Goal: Find specific page/section: Find specific page/section

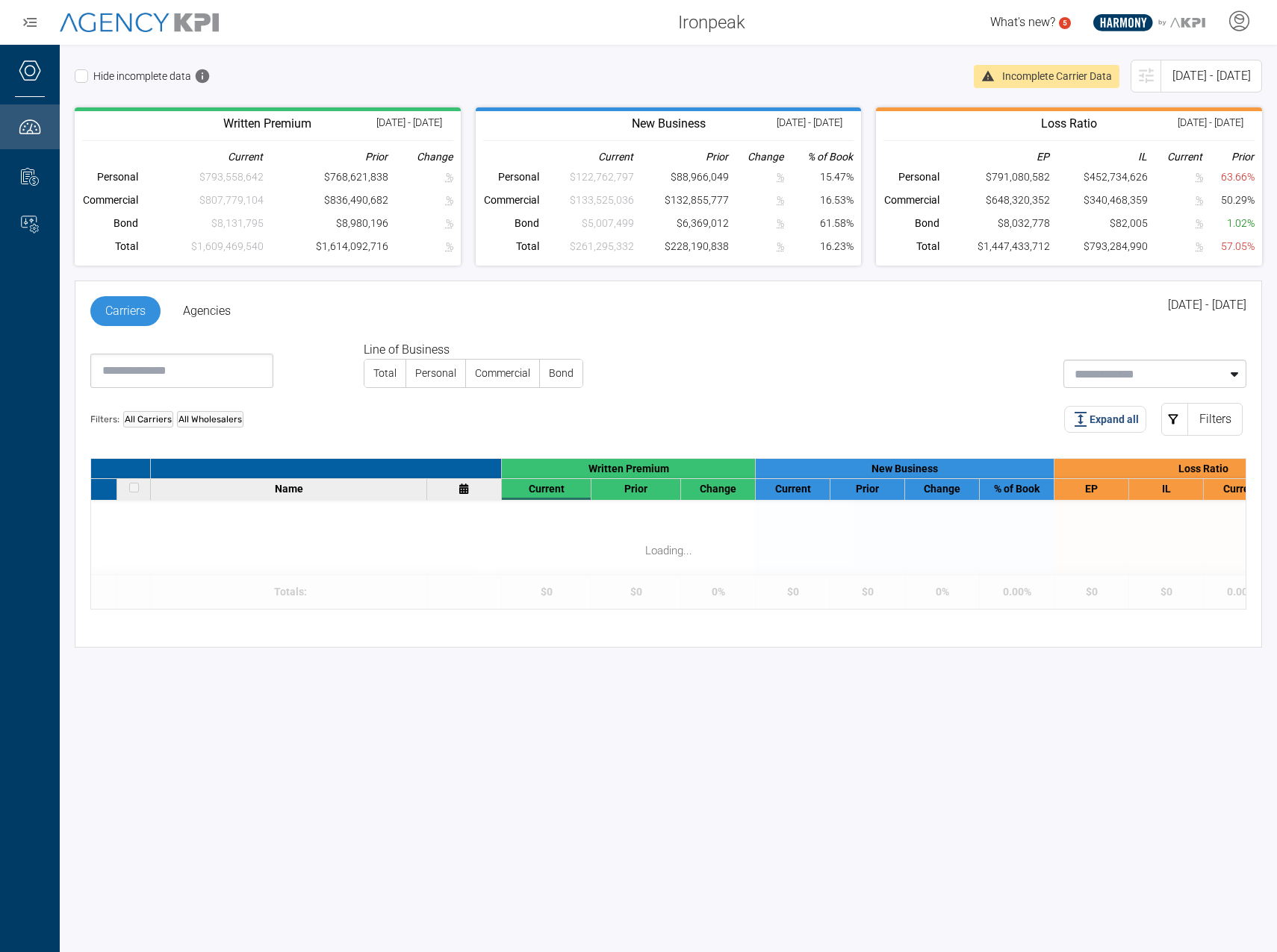
click at [716, 360] on div "Line of Business Total Personal Commercial Bond" at bounding box center [662, 358] width 1167 height 59
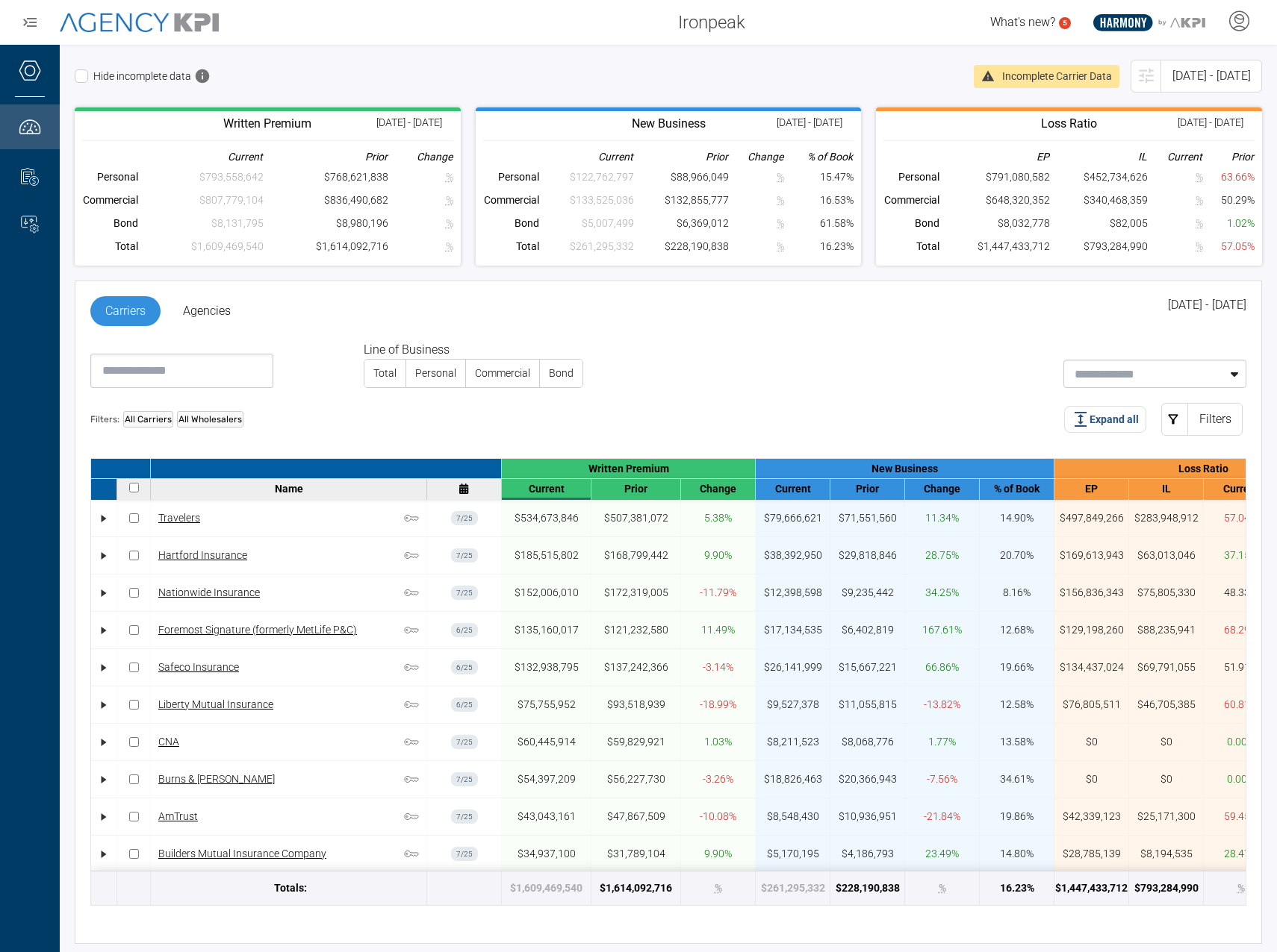
click at [722, 356] on div "Line of Business Total Personal Commercial Bond" at bounding box center [662, 358] width 1167 height 59
click at [765, 356] on div "Line of Business Total Personal Commercial Bond" at bounding box center [662, 358] width 1167 height 59
click at [766, 356] on div "Line of Business Total Personal Commercial Bond" at bounding box center [662, 358] width 1167 height 59
click at [636, 326] on div "Carriers Agencies [DATE] - [DATE]" at bounding box center [668, 318] width 1156 height 45
click at [707, 374] on div "Line of Business Total Personal Commercial Bond" at bounding box center [662, 358] width 1167 height 59
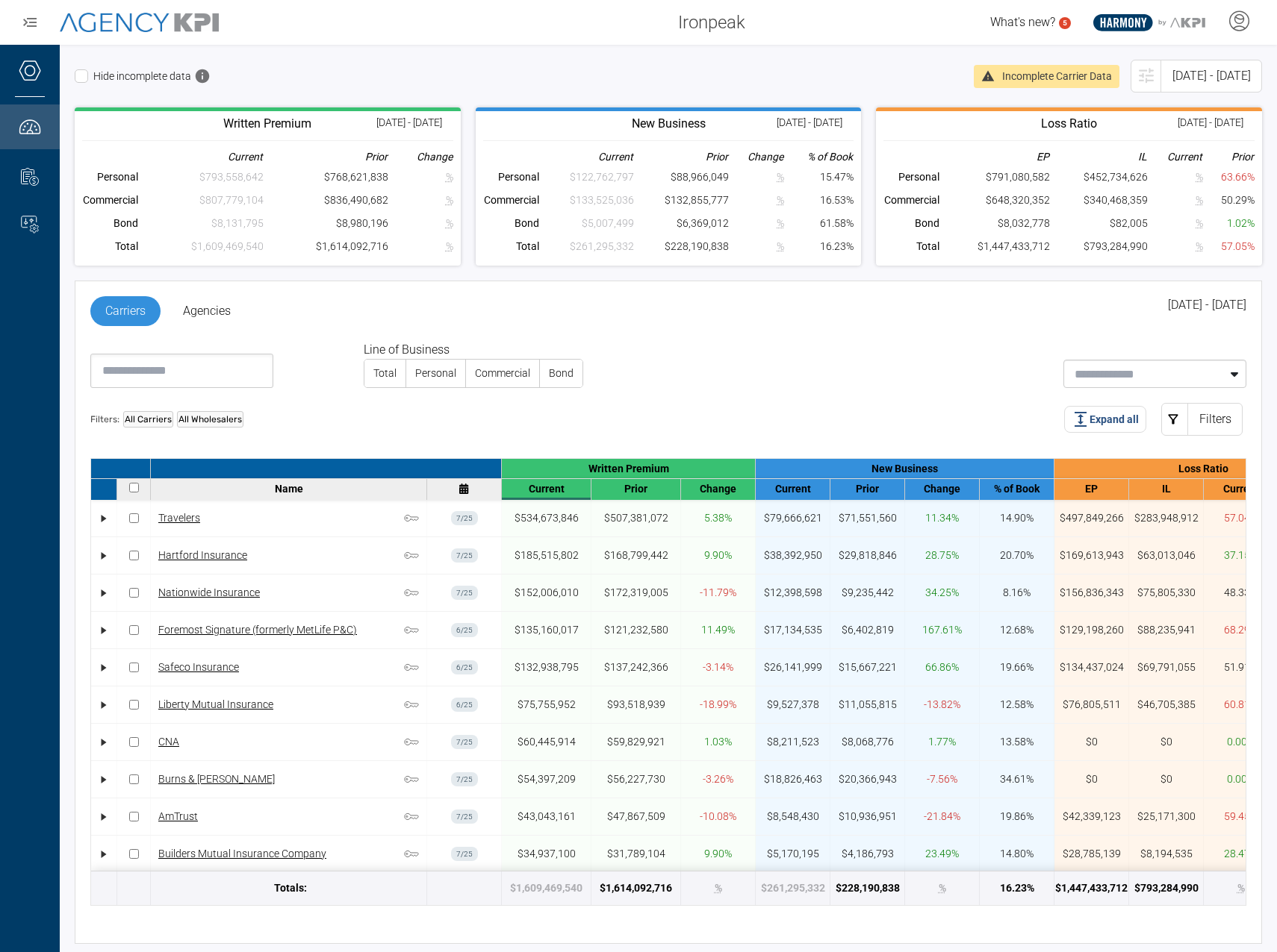
click at [707, 374] on div "Line of Business Total Personal Commercial Bond" at bounding box center [662, 358] width 1167 height 59
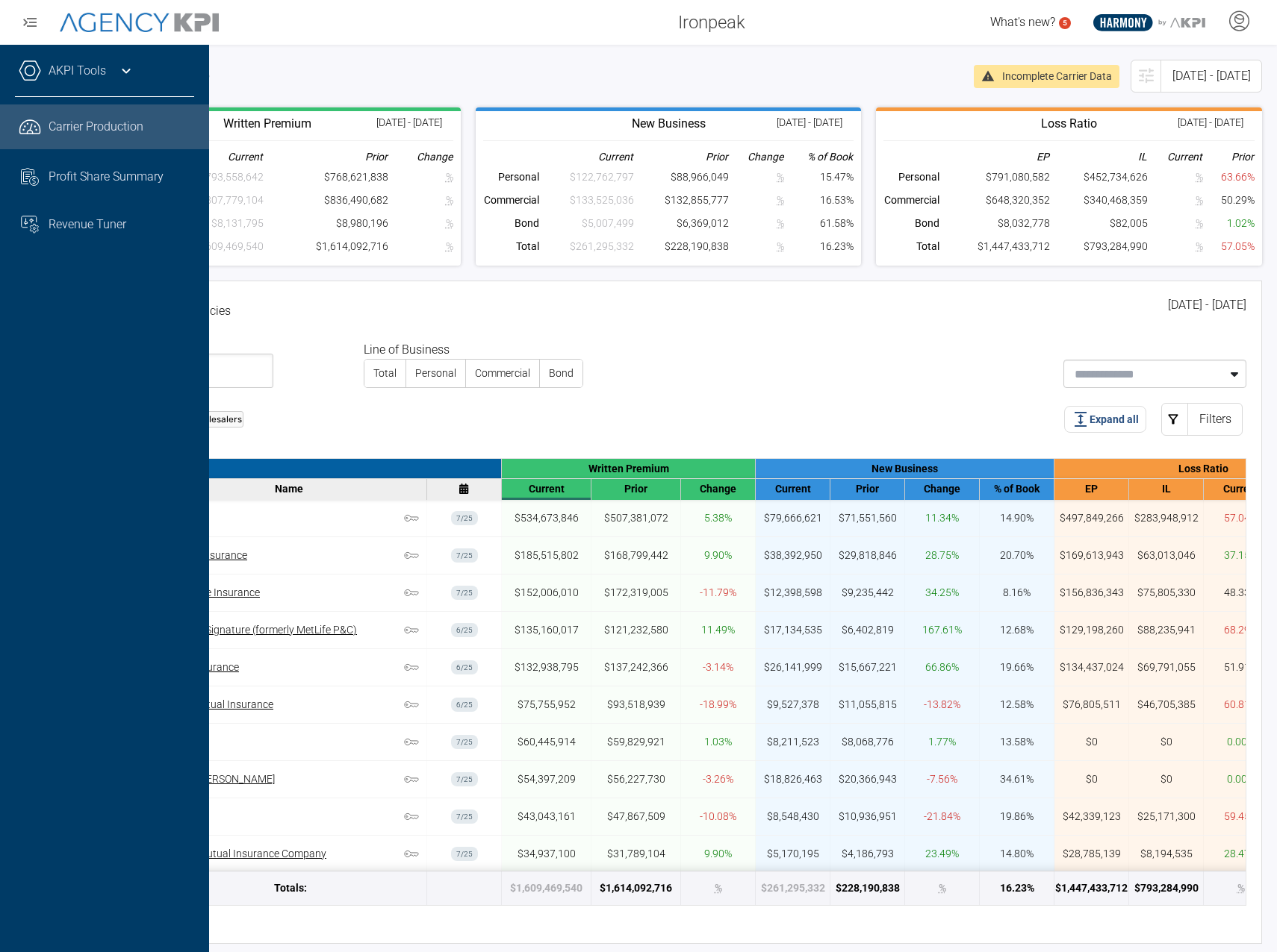
click at [73, 71] on link "AKPI Tools" at bounding box center [77, 70] width 57 height 18
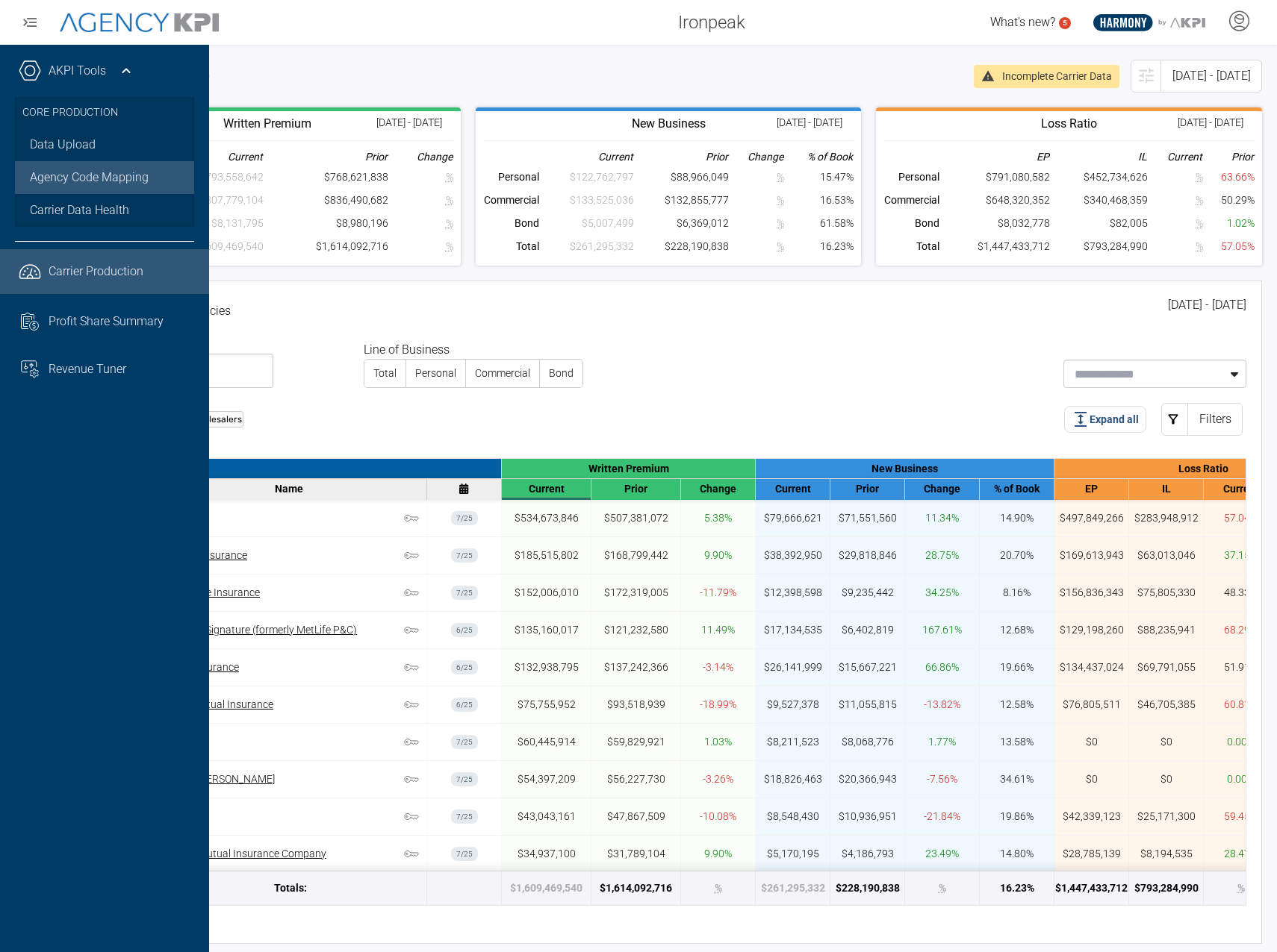
click at [85, 175] on link "Agency Code Mapping" at bounding box center [104, 177] width 179 height 33
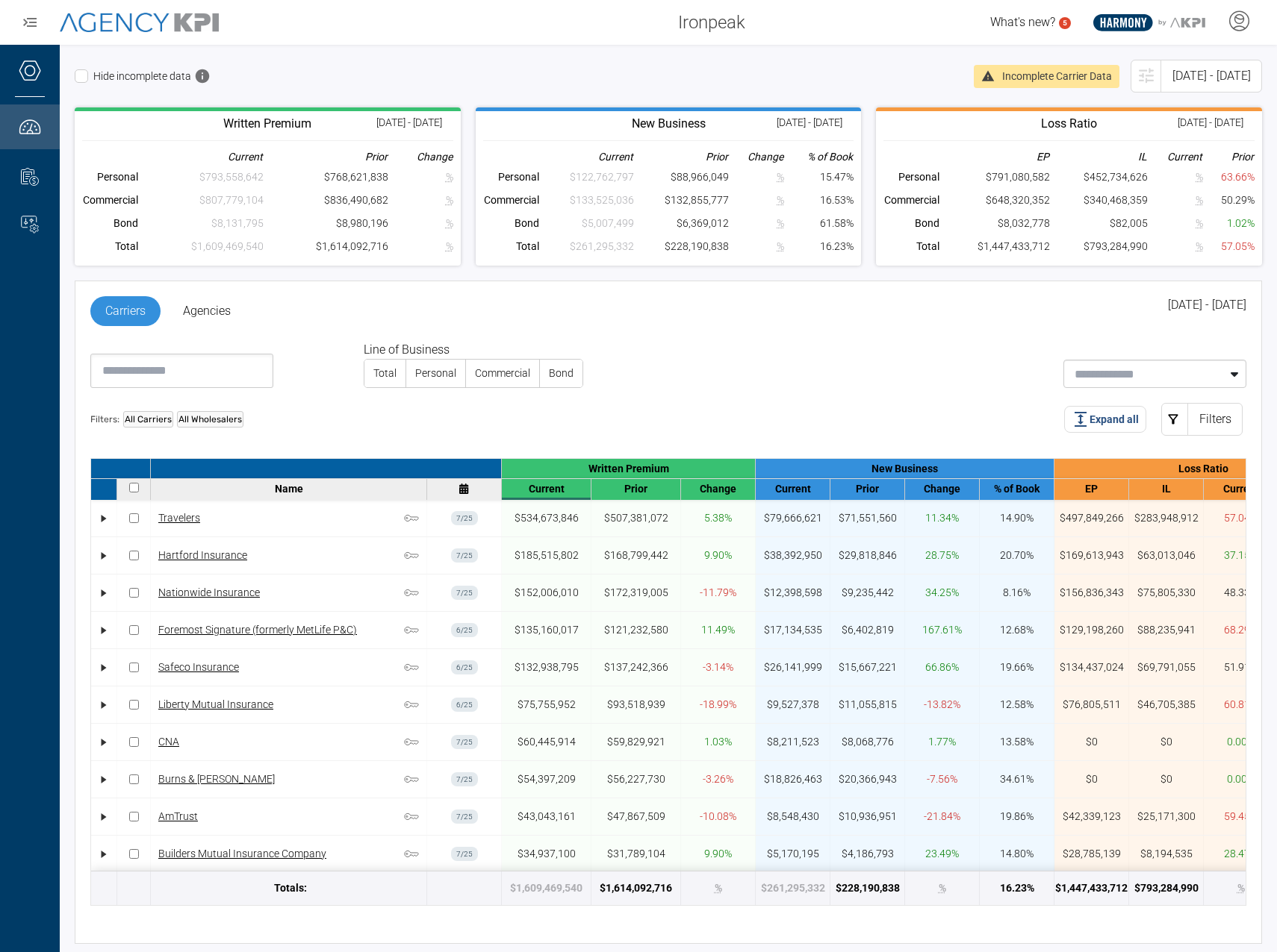
click at [466, 497] on div at bounding box center [465, 489] width 75 height 21
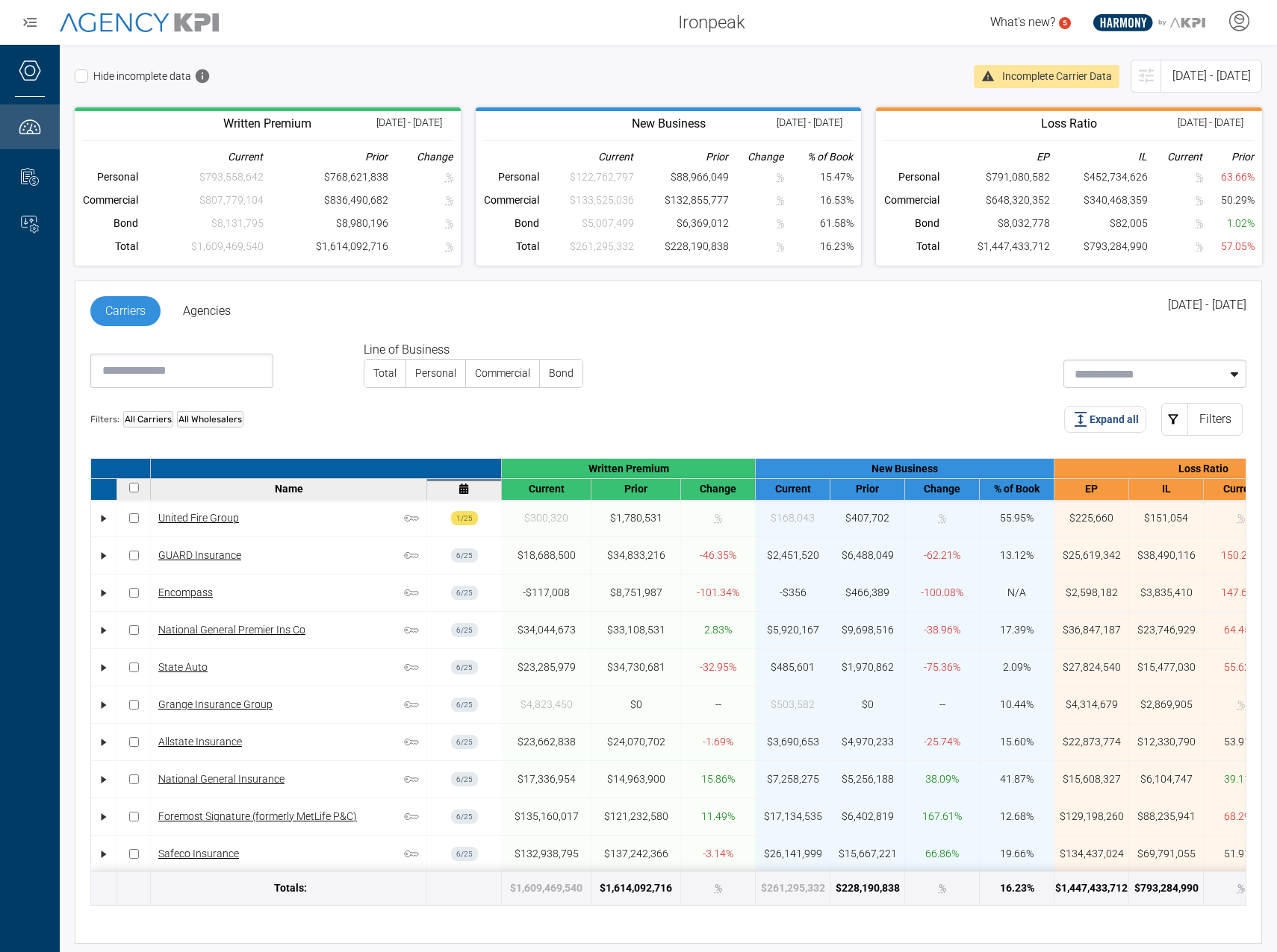
click at [466, 488] on icon at bounding box center [464, 489] width 9 height 11
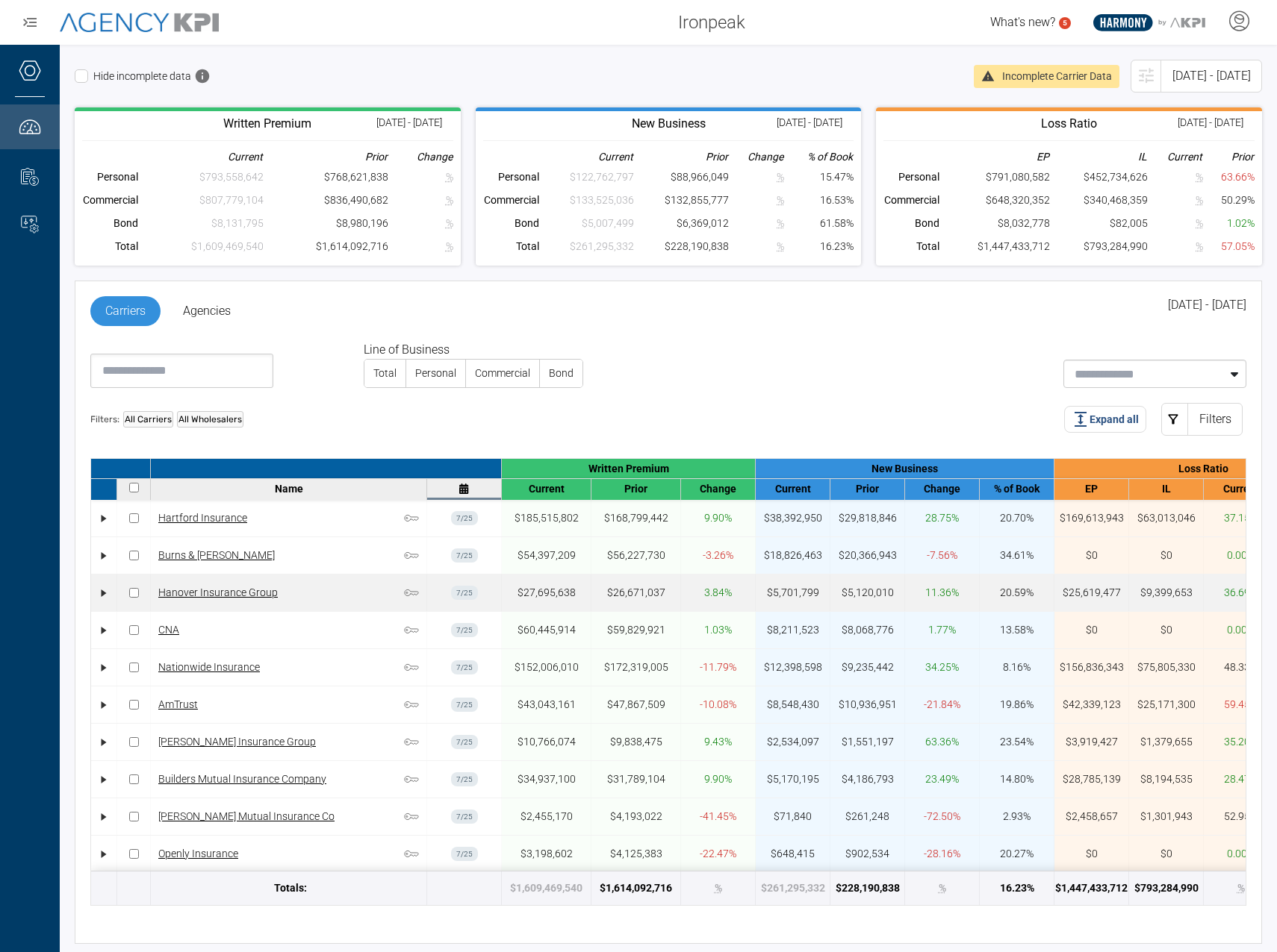
click at [720, 594] on div "3.84%" at bounding box center [718, 593] width 28 height 16
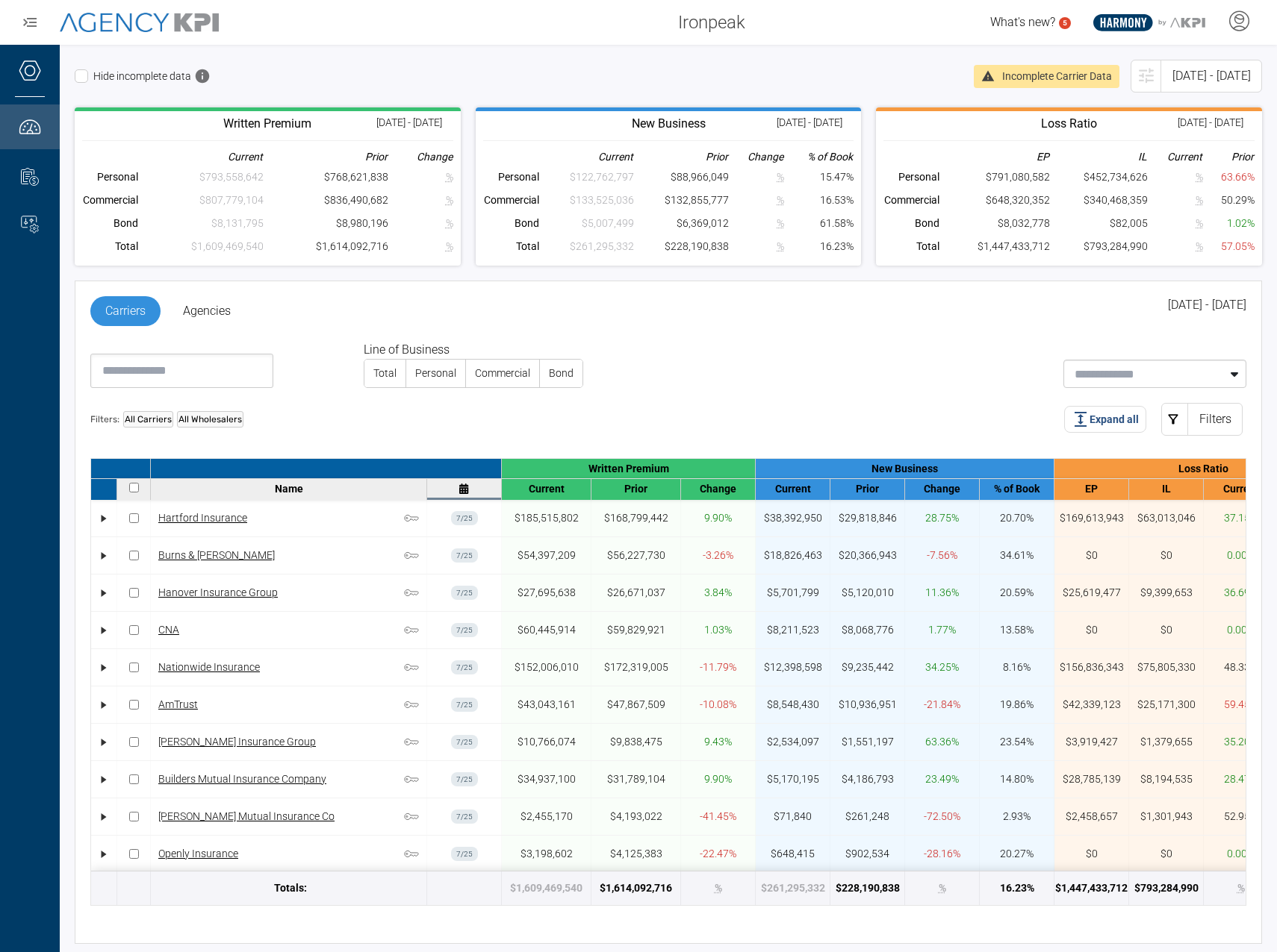
click at [764, 398] on div "Carriers Agencies [DATE] - [DATE] Line of Business Total Personal Commercial Bo…" at bounding box center [668, 612] width 1187 height 663
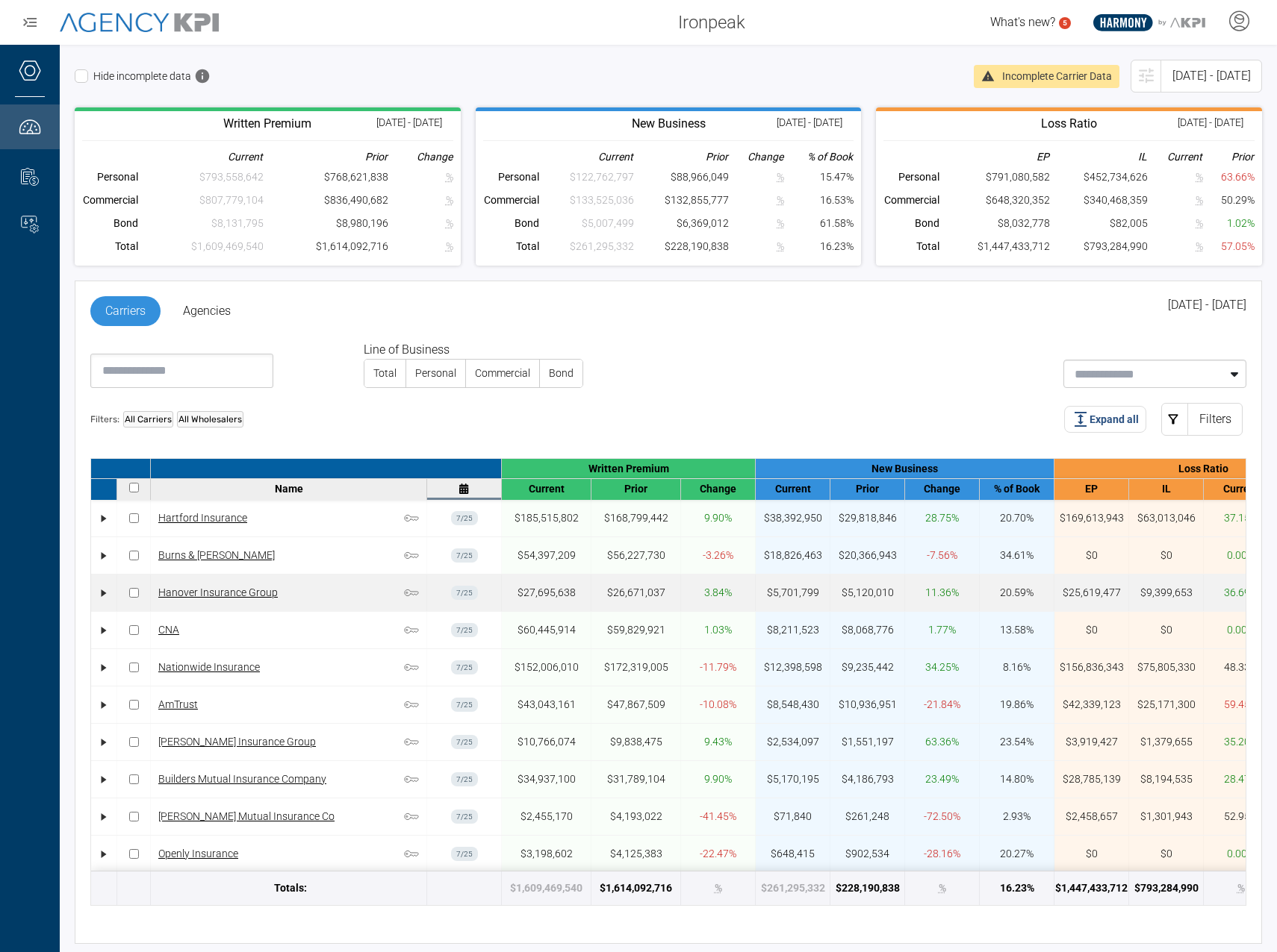
click at [813, 587] on div "$5,701,799" at bounding box center [793, 593] width 53 height 16
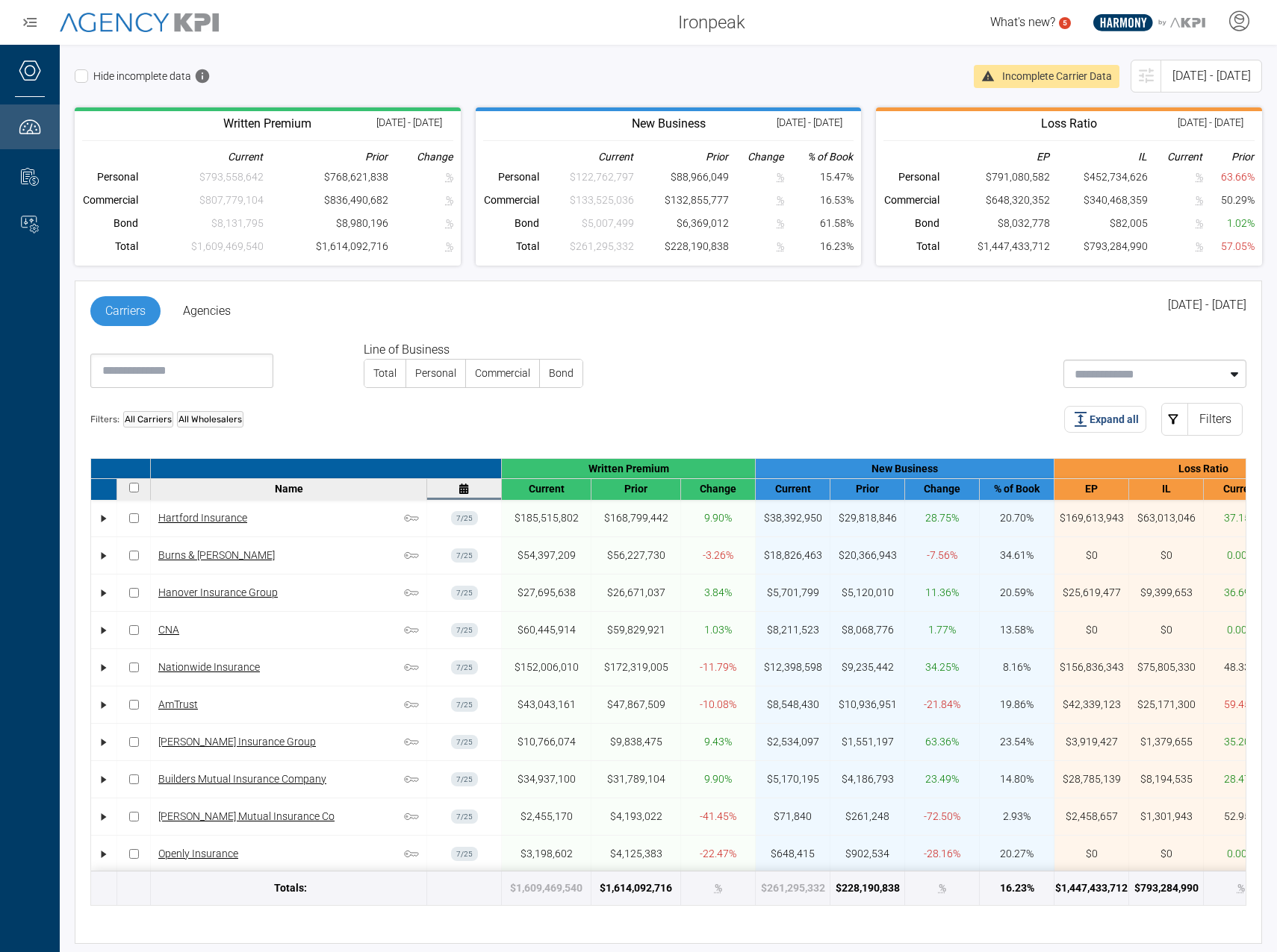
click at [869, 342] on div "Line of Business Total Personal Commercial Bond" at bounding box center [662, 358] width 1167 height 59
